Goal: Information Seeking & Learning: Learn about a topic

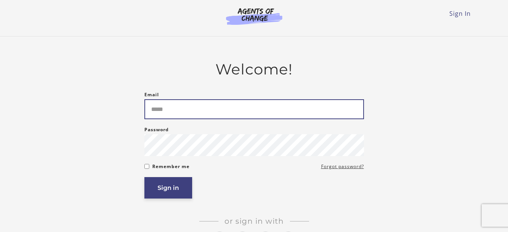
type input "**********"
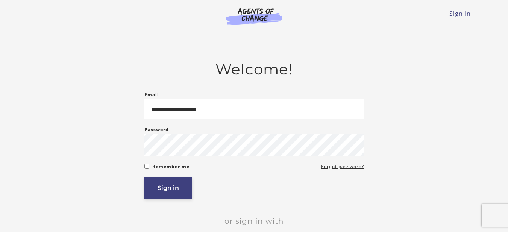
click at [180, 192] on button "Sign in" at bounding box center [168, 187] width 48 height 21
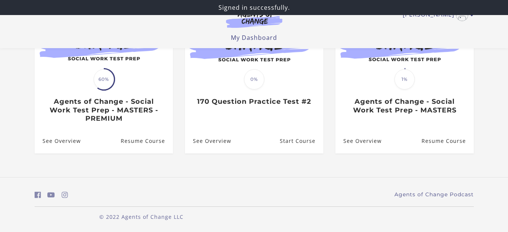
scroll to position [114, 0]
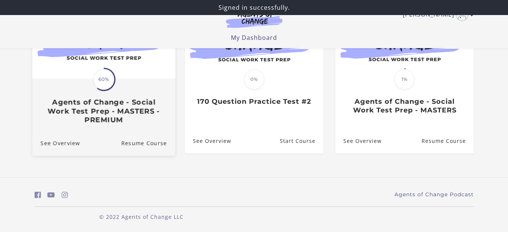
click at [128, 102] on h3 "Agents of Change - Social Work Test Prep - MASTERS - PREMIUM" at bounding box center [103, 111] width 126 height 26
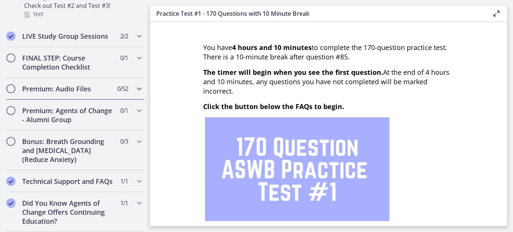
scroll to position [644, 0]
click at [135, 106] on icon "Chapters" at bounding box center [139, 110] width 9 height 9
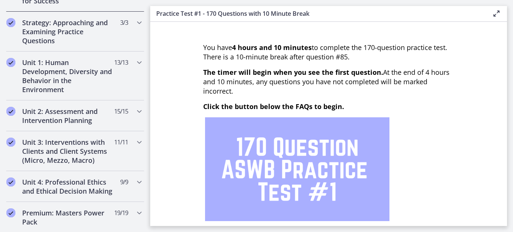
scroll to position [173, 0]
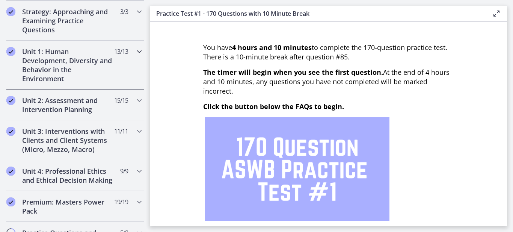
click at [135, 51] on icon "Chapters" at bounding box center [139, 51] width 9 height 9
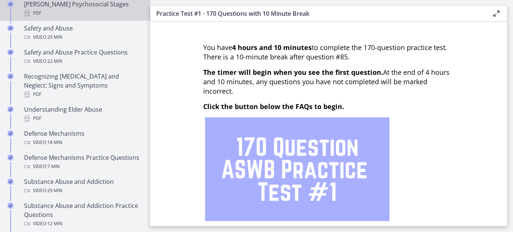
scroll to position [348, 0]
